Goal: Information Seeking & Learning: Learn about a topic

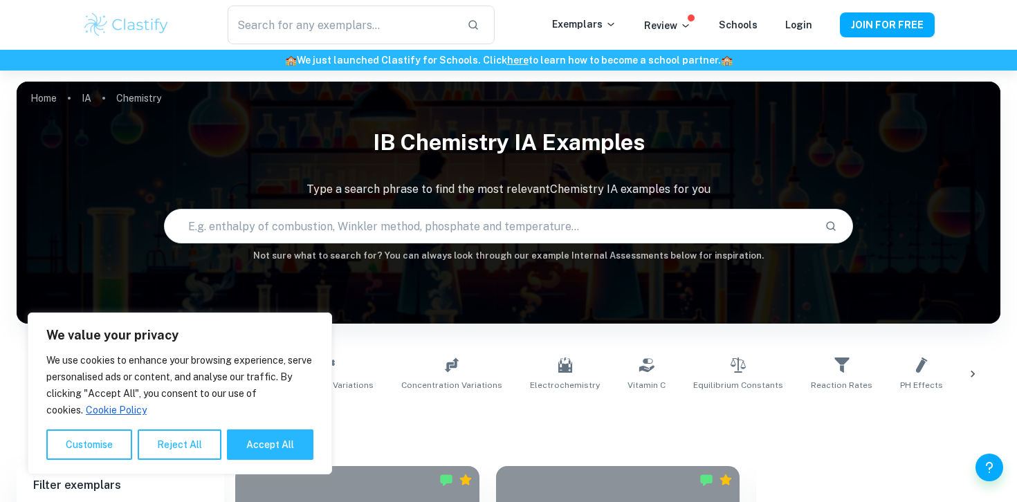
scroll to position [342, 0]
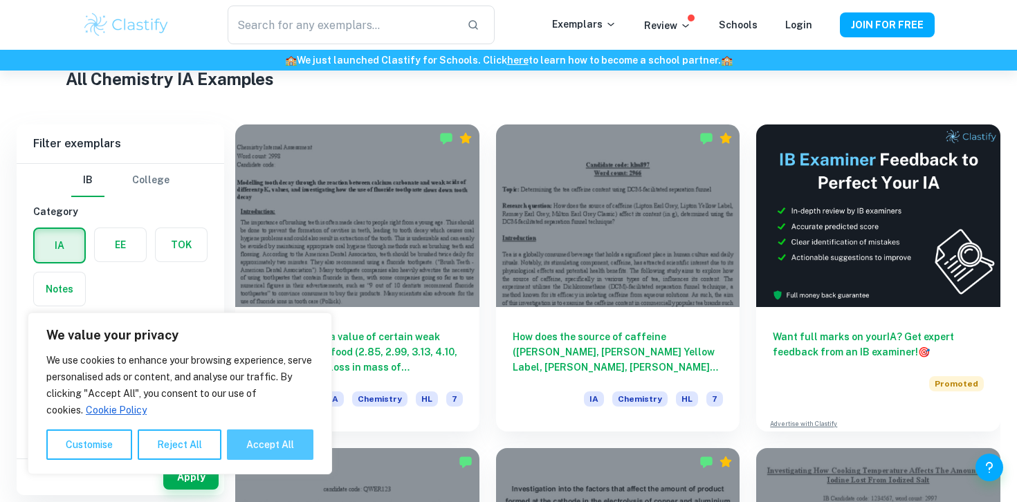
click at [277, 440] on button "Accept All" at bounding box center [270, 445] width 86 height 30
checkbox input "true"
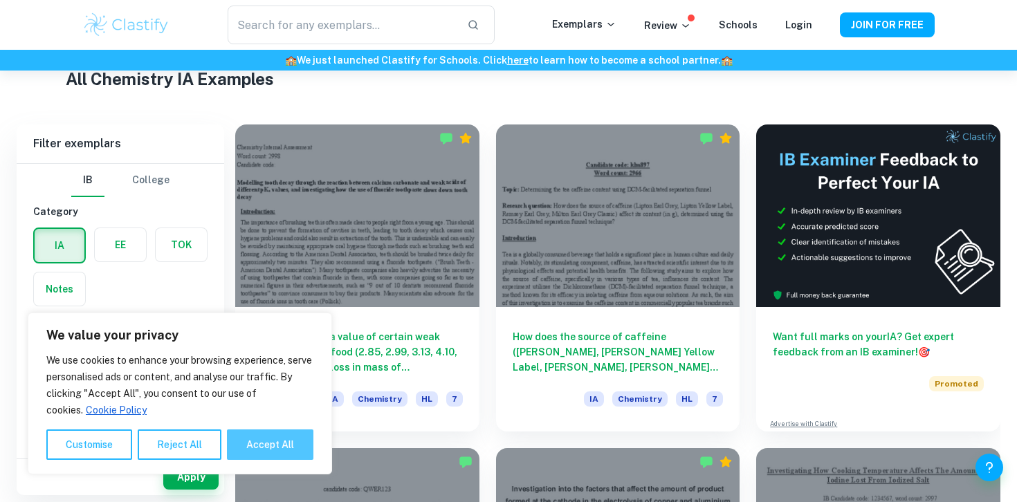
checkbox input "true"
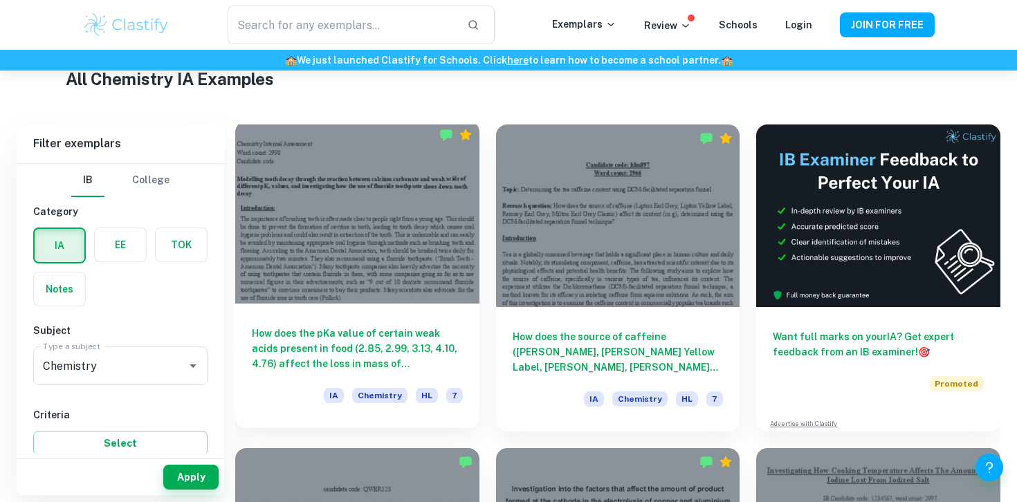
click at [324, 250] on div at bounding box center [357, 212] width 244 height 183
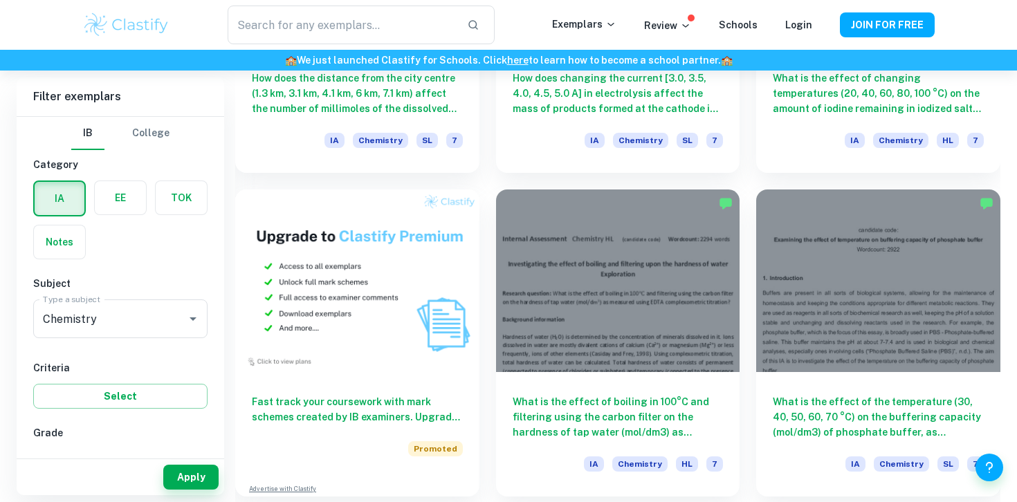
scroll to position [927, 0]
